Goal: Task Accomplishment & Management: Manage account settings

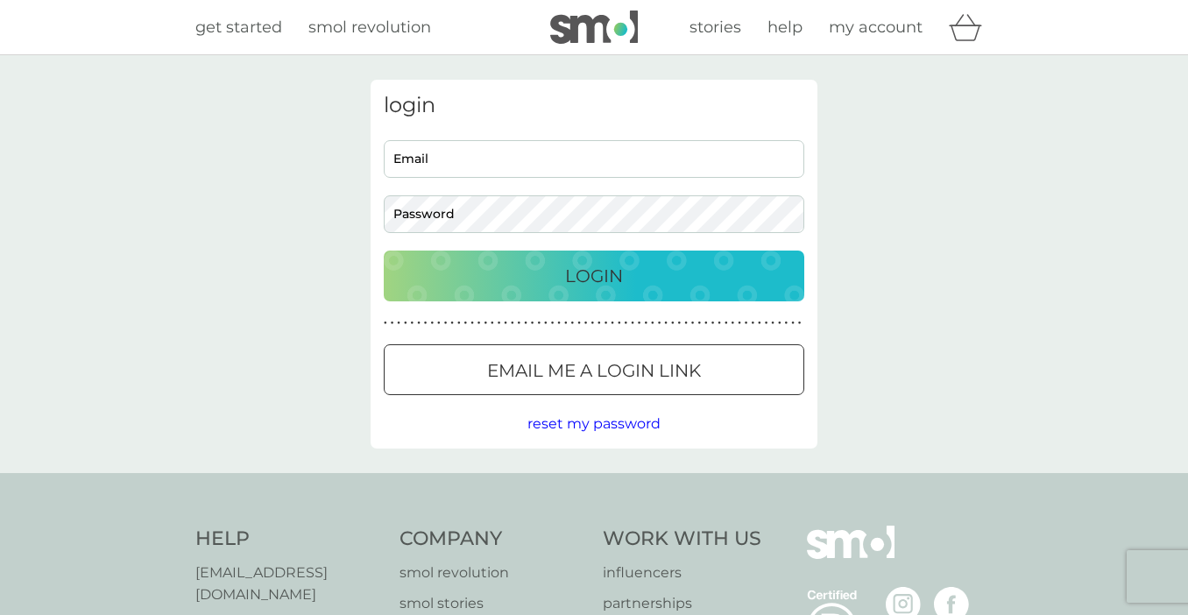
click at [646, 158] on input "Email" at bounding box center [594, 159] width 420 height 38
click at [620, 152] on input "Email" at bounding box center [594, 159] width 420 height 38
type input "[PERSON_NAME][EMAIL_ADDRESS][DOMAIN_NAME]"
click at [617, 267] on p "Login" at bounding box center [594, 276] width 58 height 28
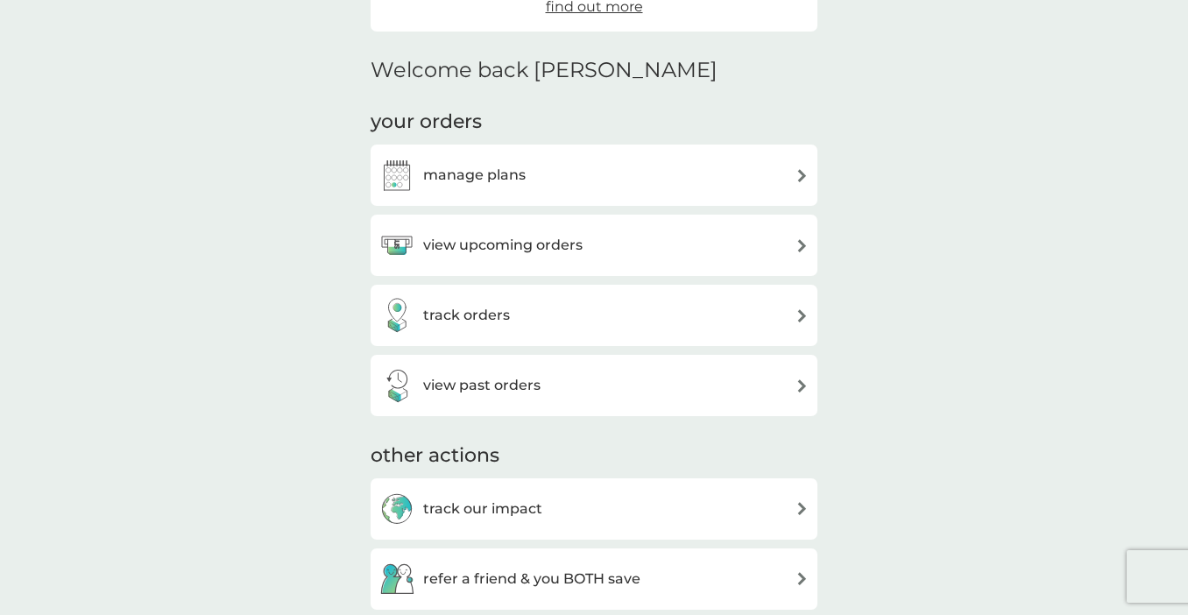
scroll to position [386, 0]
click at [709, 239] on div "view upcoming orders" at bounding box center [593, 244] width 429 height 35
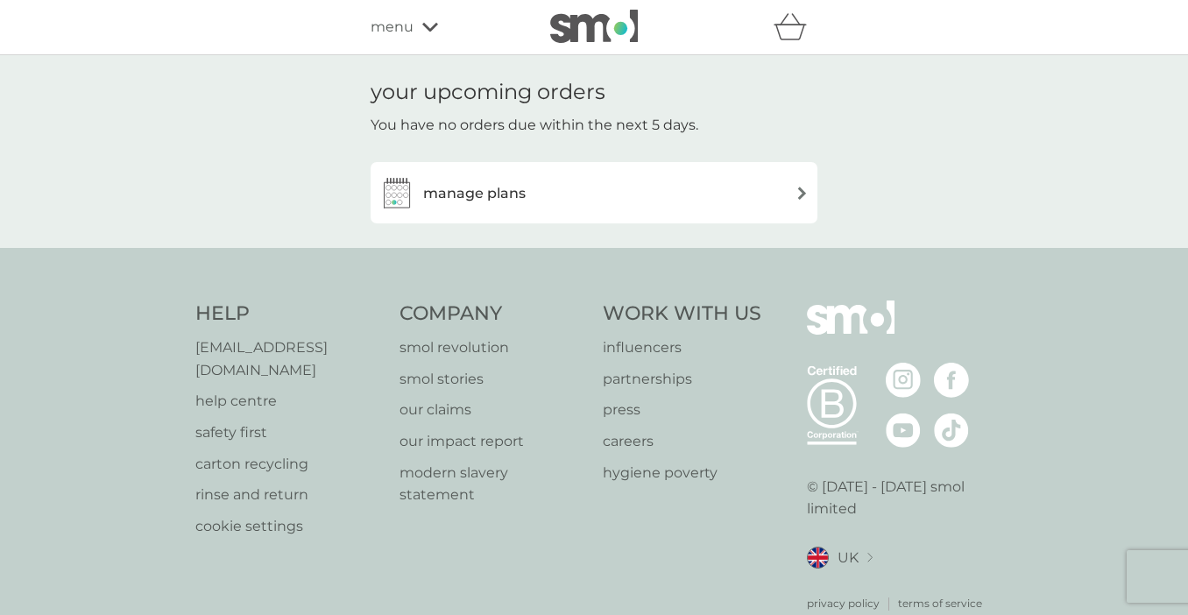
click at [696, 208] on div "manage plans" at bounding box center [593, 192] width 429 height 35
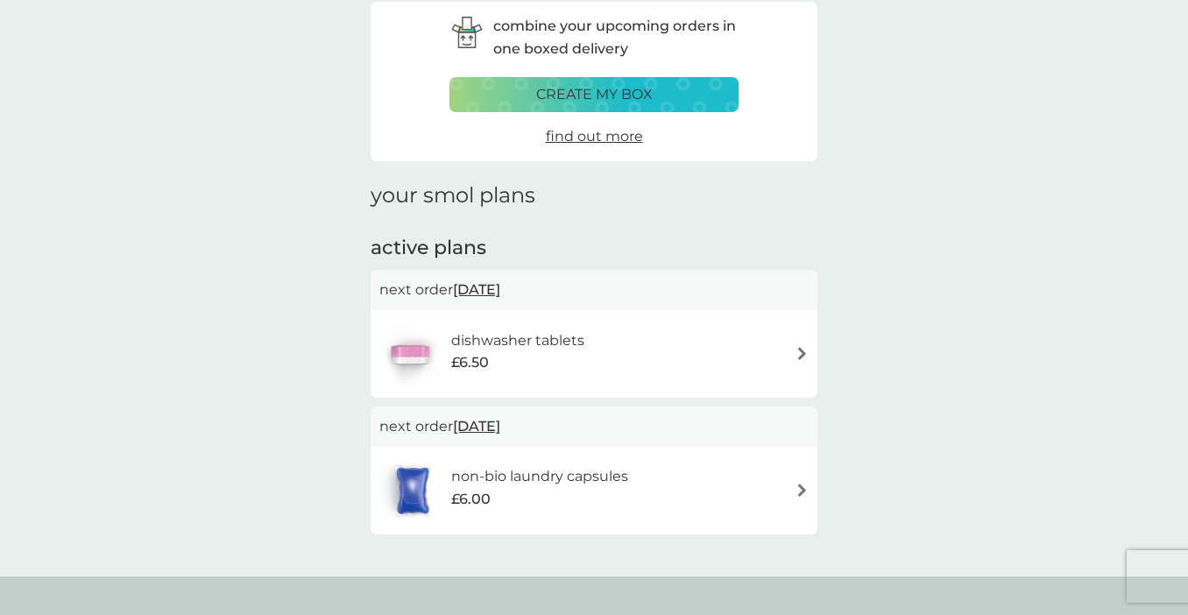
scroll to position [80, 0]
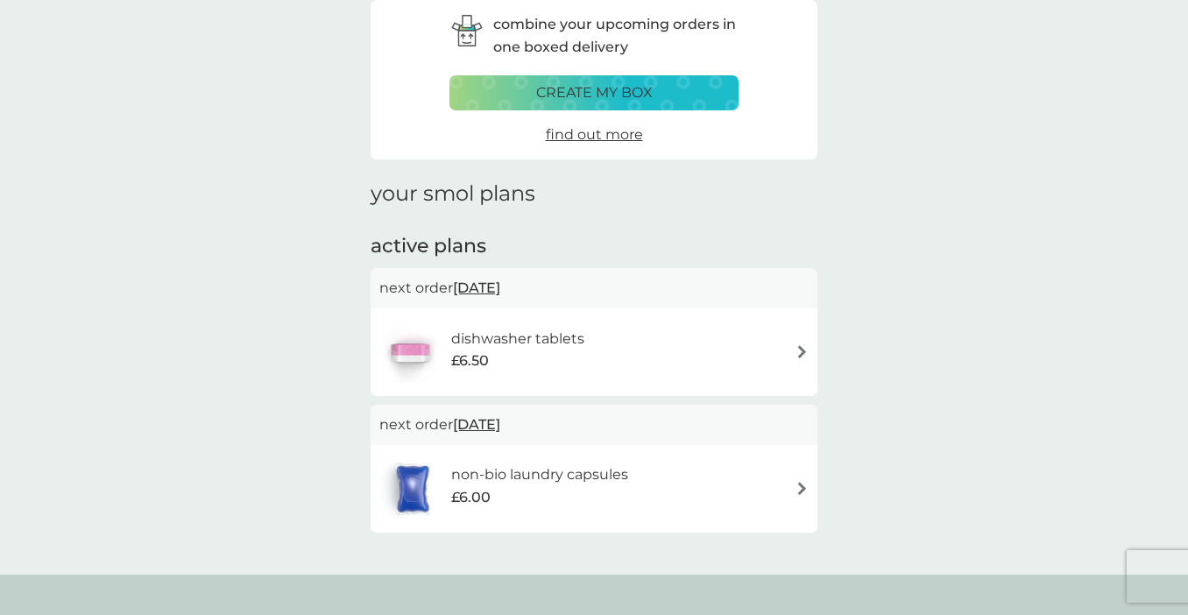
click at [746, 350] on div "dishwasher tablets £6.50" at bounding box center [593, 351] width 429 height 61
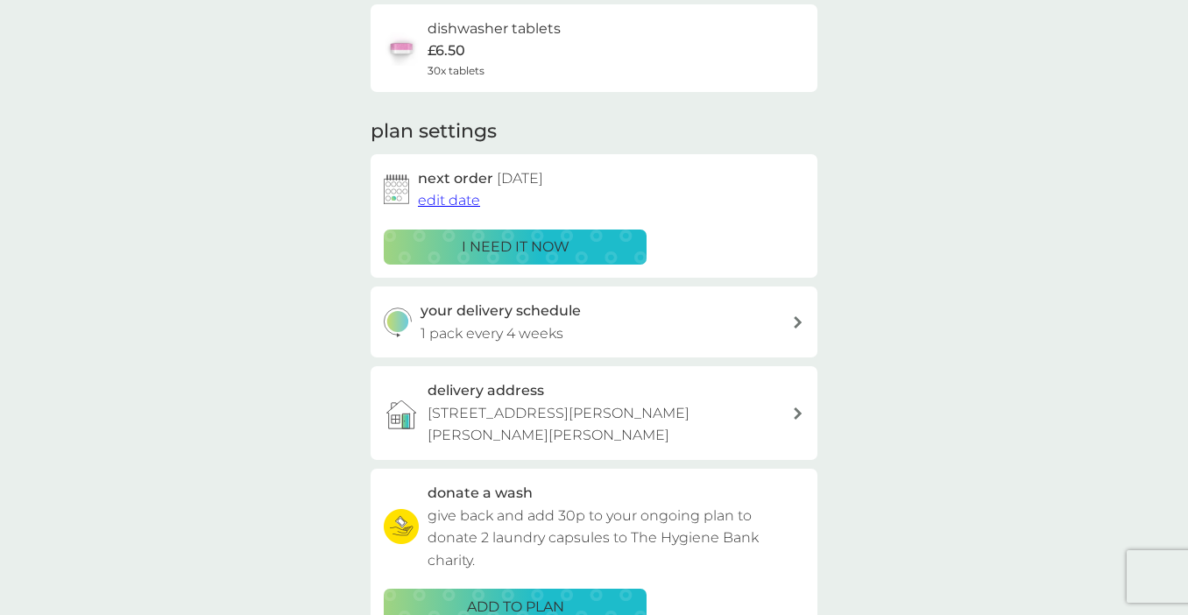
scroll to position [105, 0]
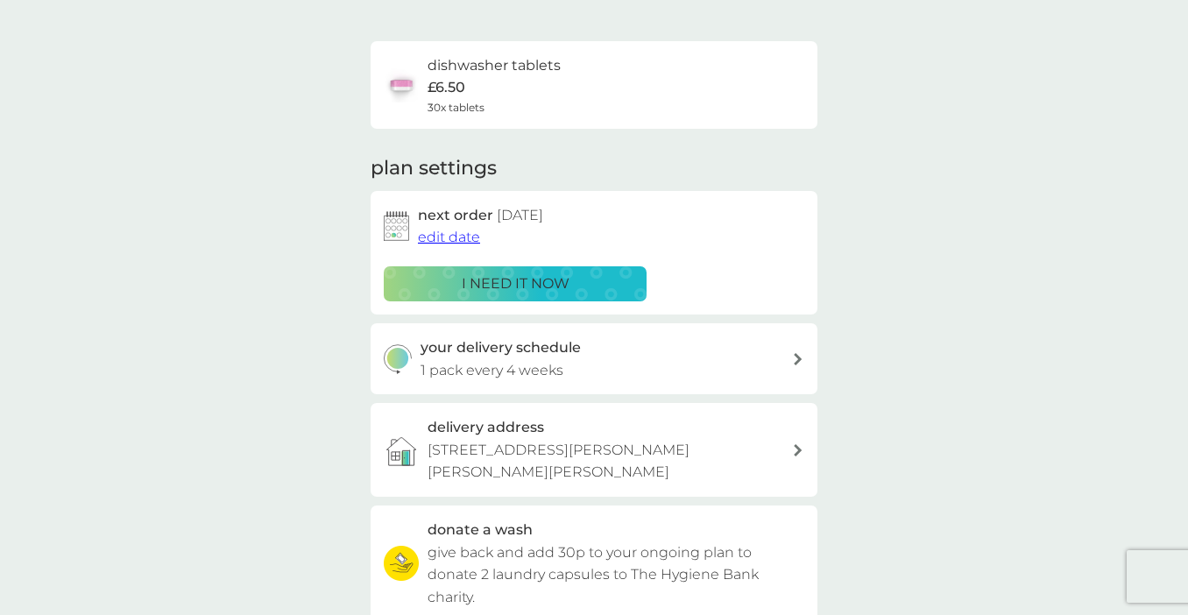
click at [449, 237] on span "edit date" at bounding box center [449, 237] width 62 height 17
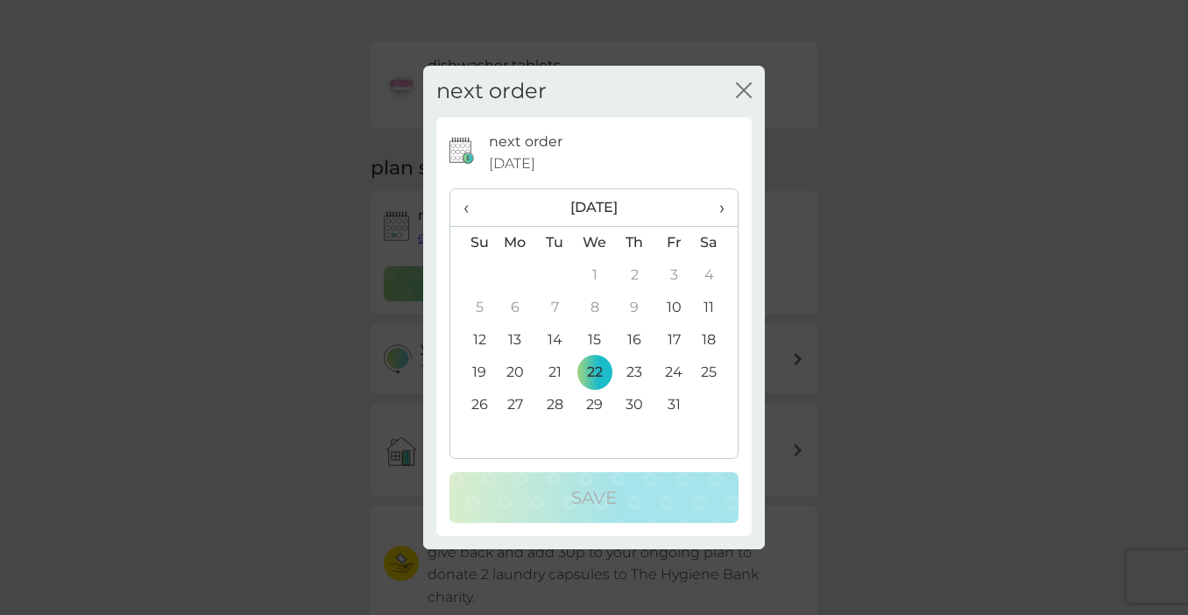
click at [745, 88] on icon "close" at bounding box center [747, 90] width 7 height 14
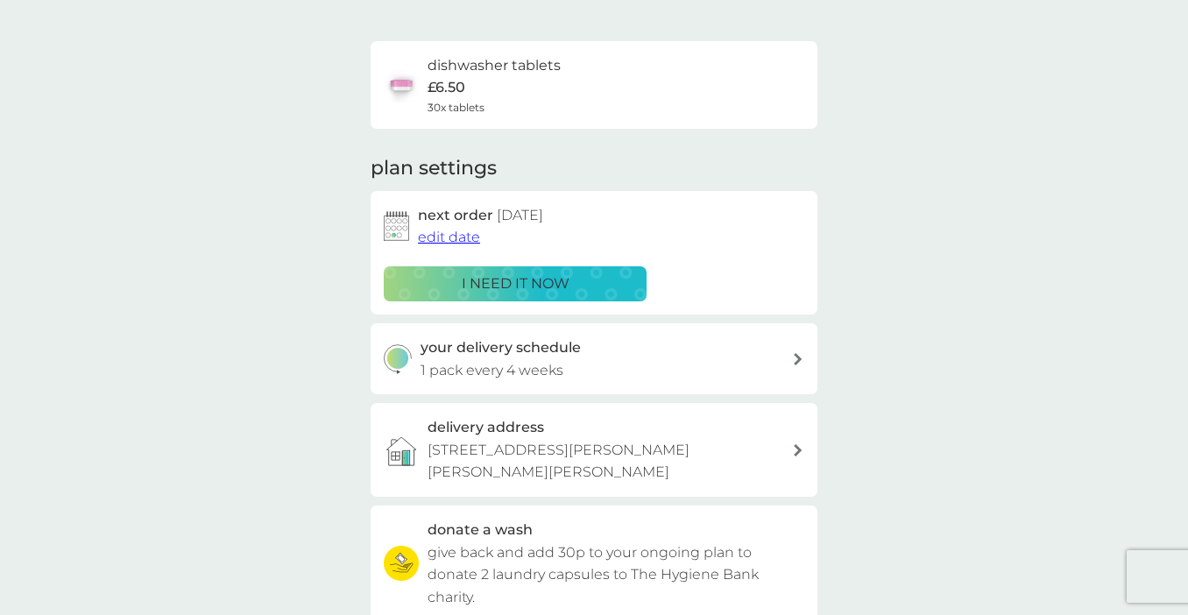
click at [668, 350] on div "your delivery schedule 1 pack every 4 weeks" at bounding box center [606, 358] width 372 height 45
select select "28"
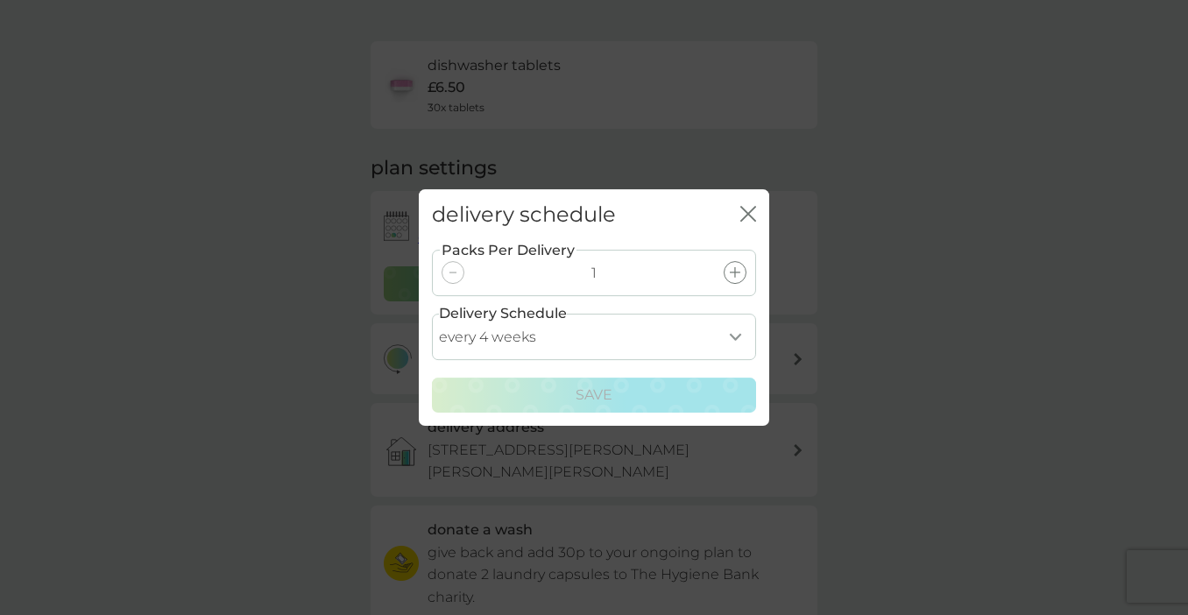
click at [709, 334] on select "every 1 week every 2 weeks every 3 weeks every 4 weeks every 5 weeks every 6 we…" at bounding box center [594, 337] width 324 height 46
click at [749, 211] on icon "close" at bounding box center [751, 214] width 7 height 14
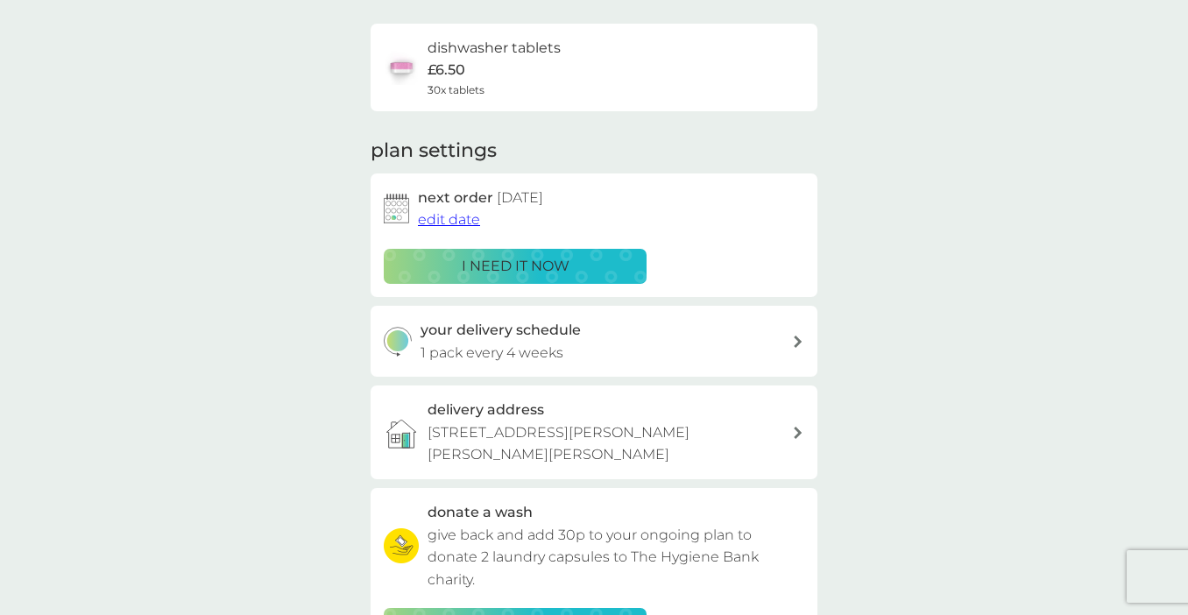
scroll to position [0, 0]
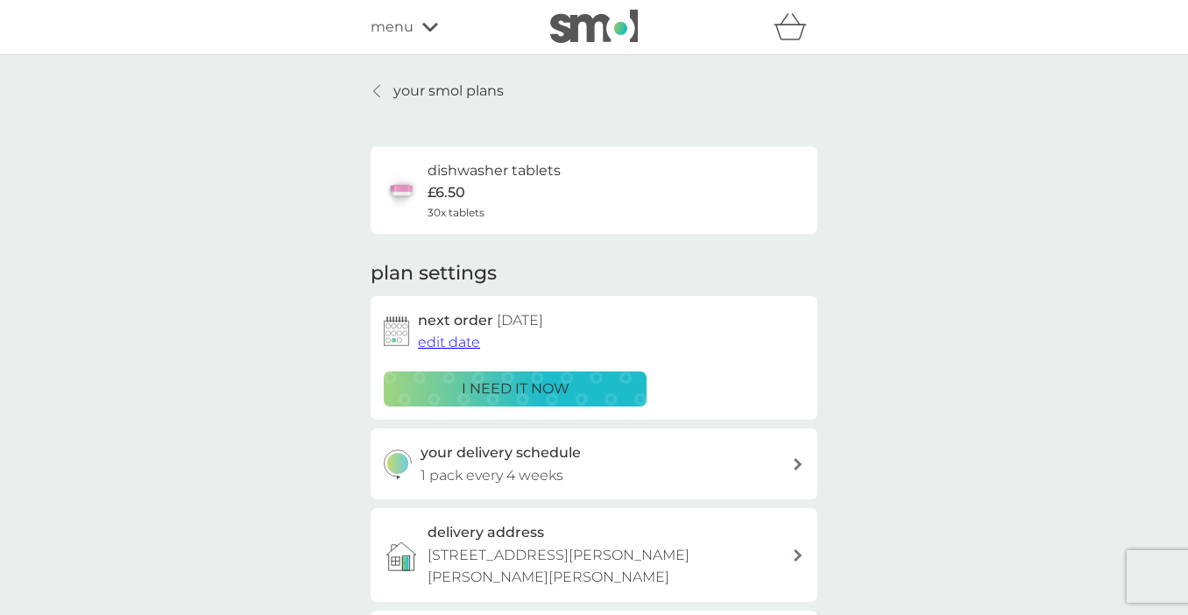
click at [420, 17] on div "menu" at bounding box center [445, 27] width 149 height 23
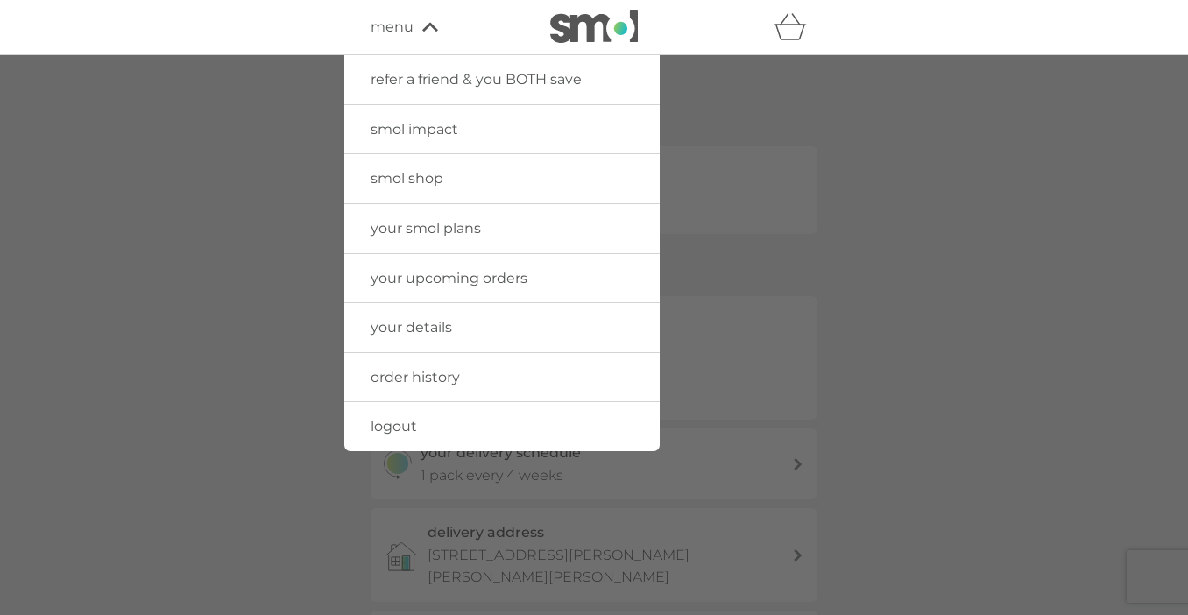
click at [272, 127] on div at bounding box center [594, 362] width 1188 height 615
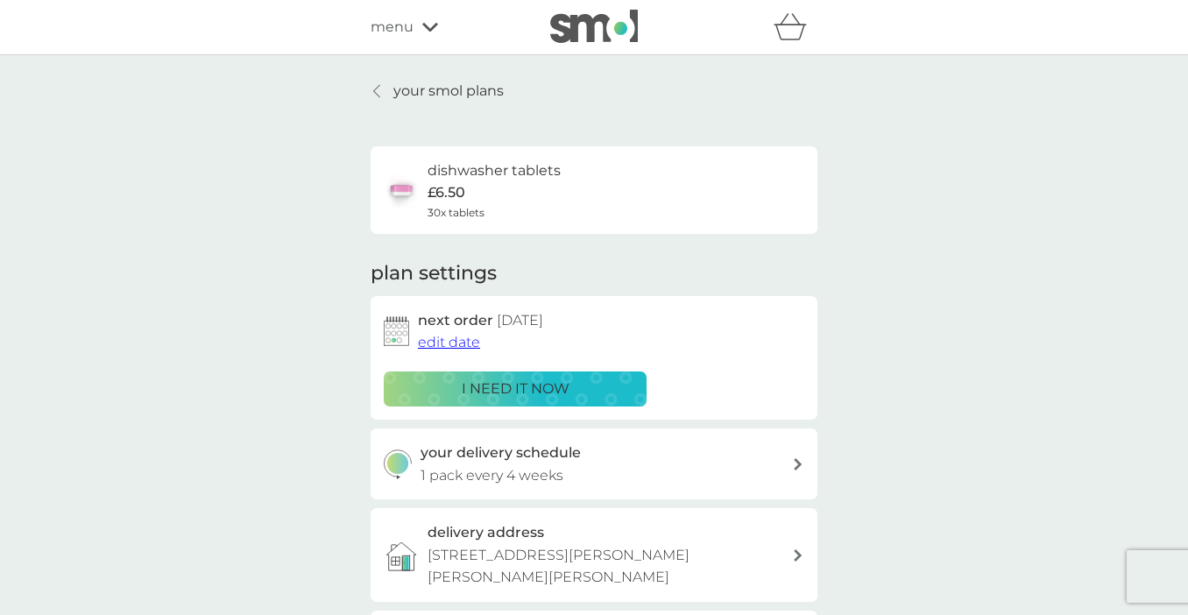
click at [375, 88] on icon at bounding box center [376, 91] width 7 height 14
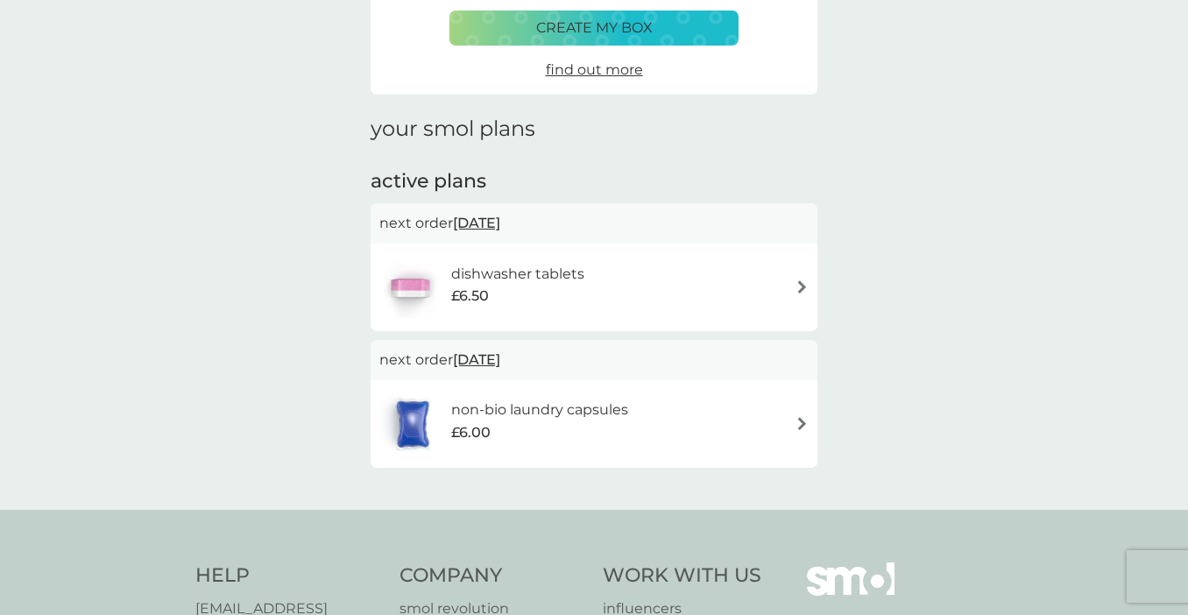
scroll to position [170, 0]
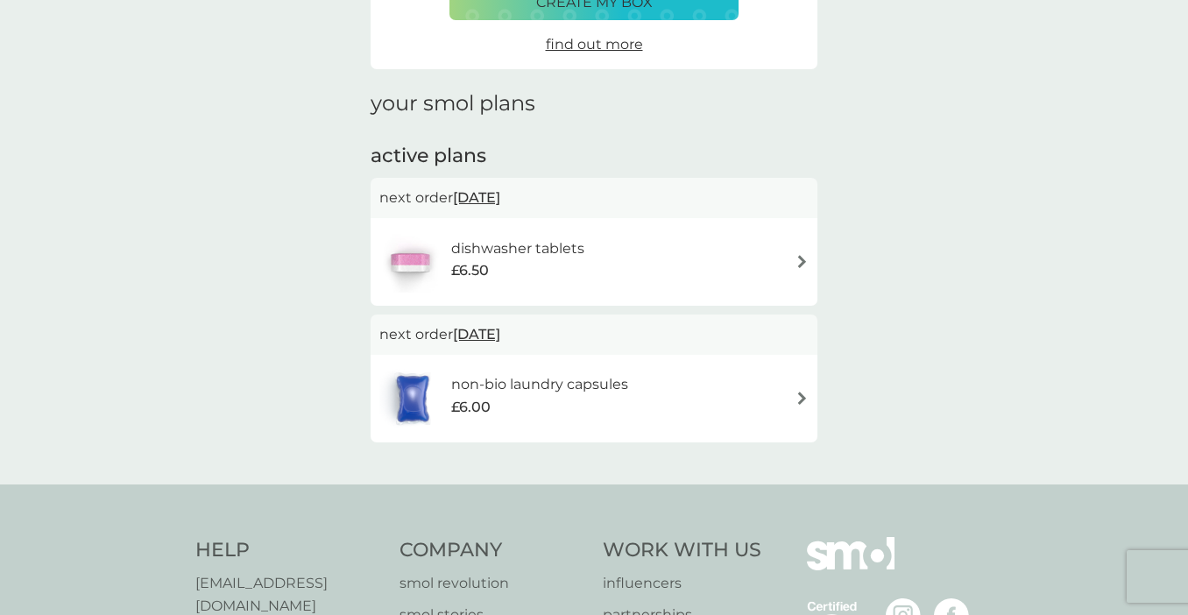
click at [759, 396] on div "non-bio laundry capsules £6.00" at bounding box center [593, 398] width 429 height 61
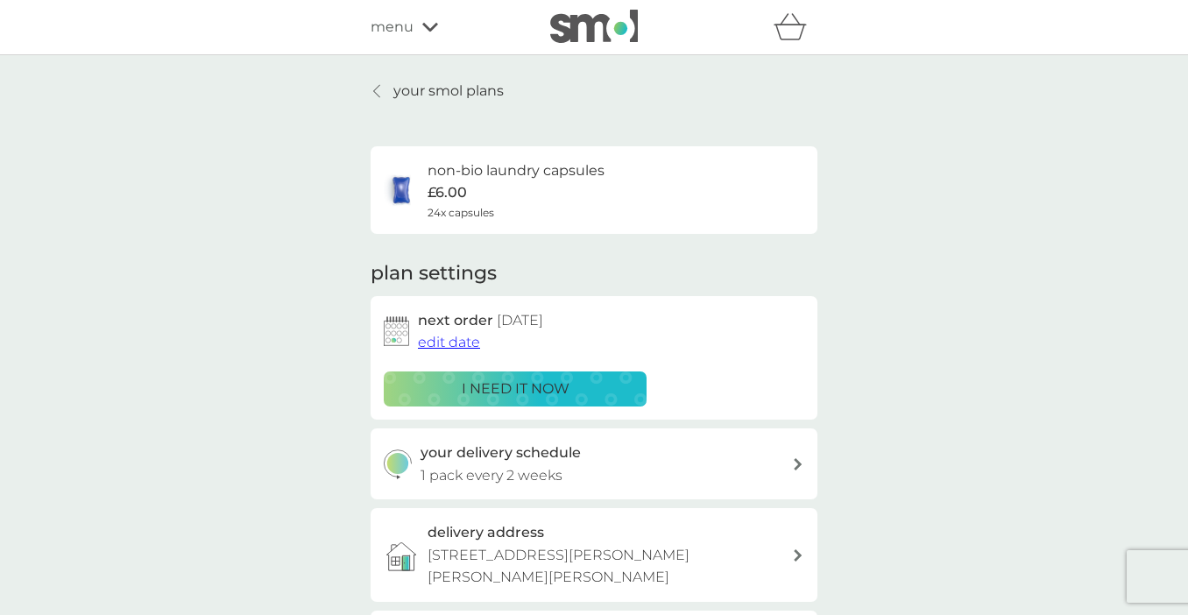
click at [388, 83] on link "your smol plans" at bounding box center [437, 91] width 133 height 23
